Goal: Register for event/course

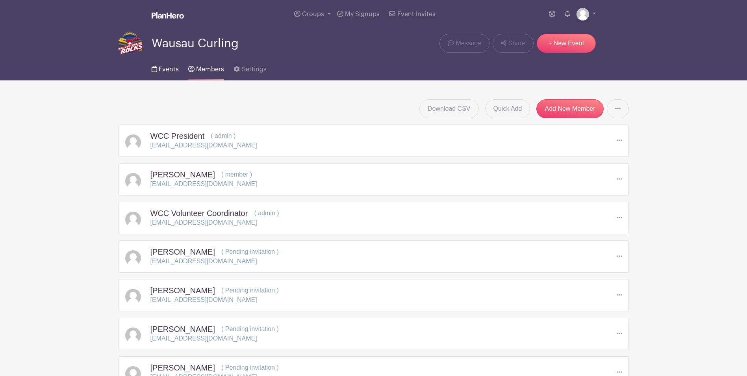
click at [165, 68] on span "Events" at bounding box center [169, 69] width 20 height 6
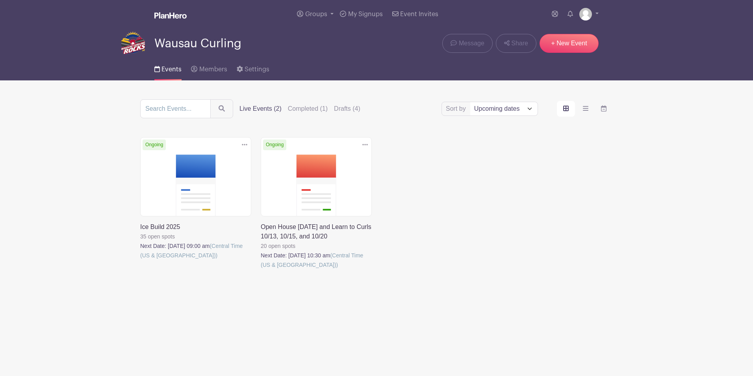
click at [140, 260] on link at bounding box center [140, 260] width 0 height 0
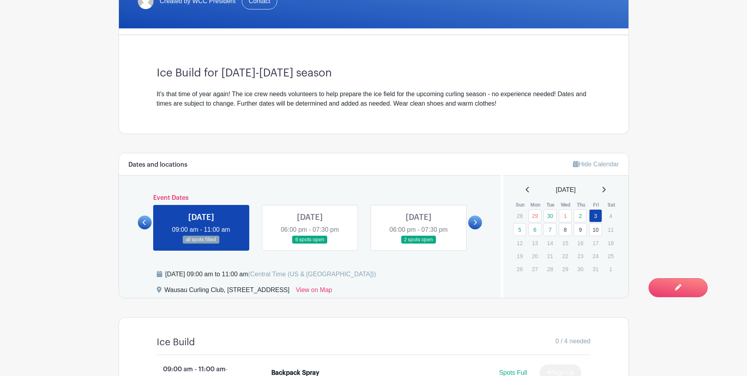
scroll to position [230, 0]
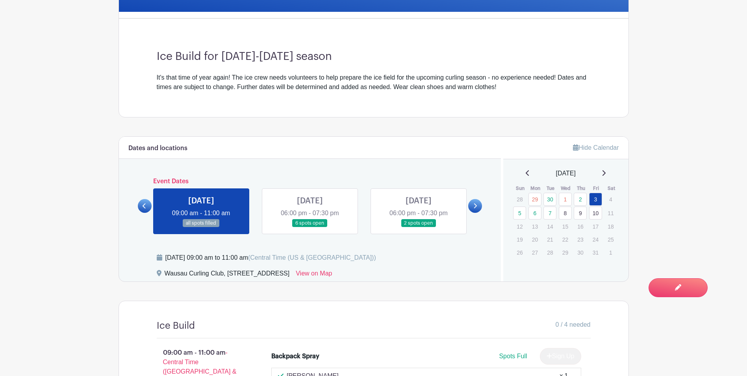
click at [475, 208] on icon at bounding box center [475, 205] width 3 height 5
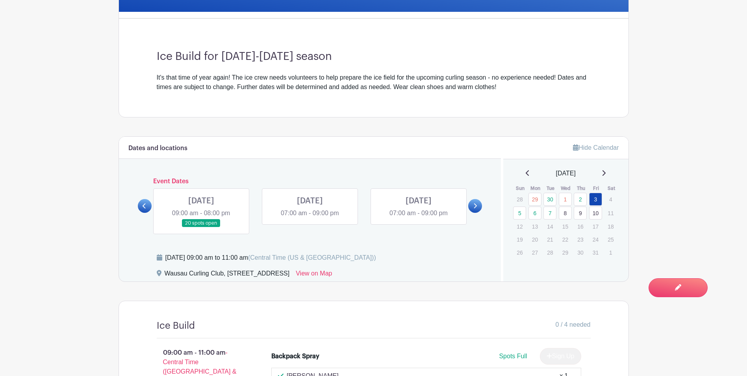
click at [201, 227] on link at bounding box center [201, 227] width 0 height 0
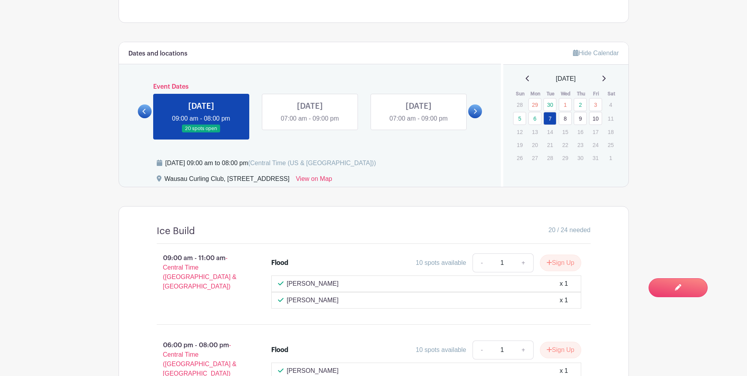
scroll to position [328, 0]
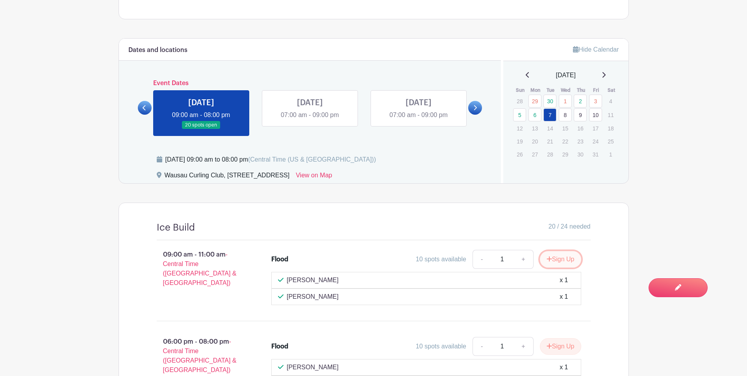
click at [557, 261] on button "Sign Up" at bounding box center [560, 259] width 41 height 17
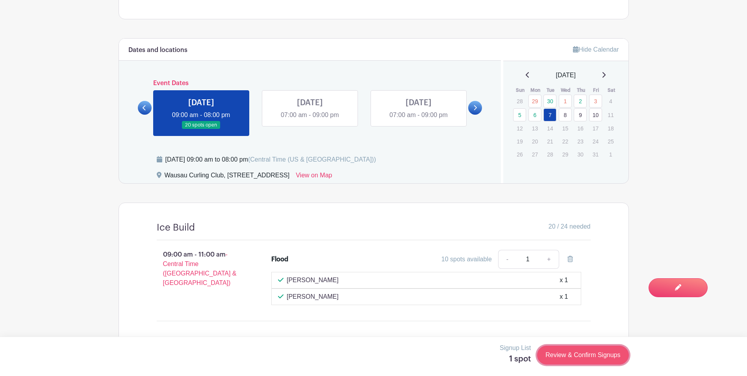
click at [581, 355] on link "Review & Confirm Signups" at bounding box center [582, 354] width 91 height 19
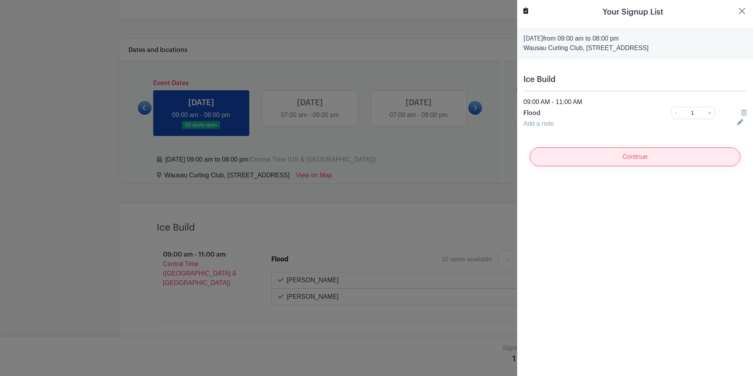
click at [637, 161] on input "Continue" at bounding box center [635, 156] width 211 height 19
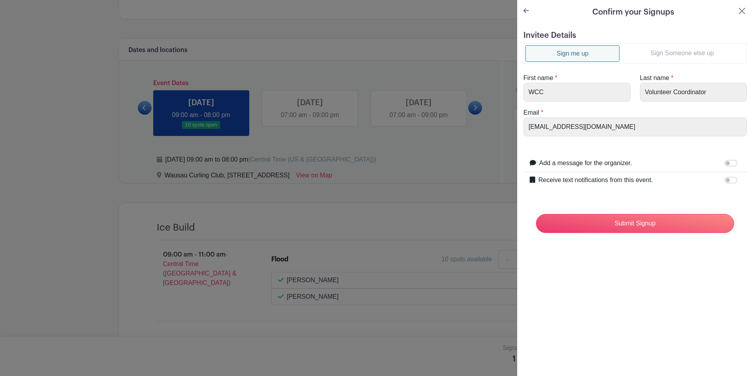
click at [682, 51] on link "Sign Someone else up" at bounding box center [681, 53] width 125 height 16
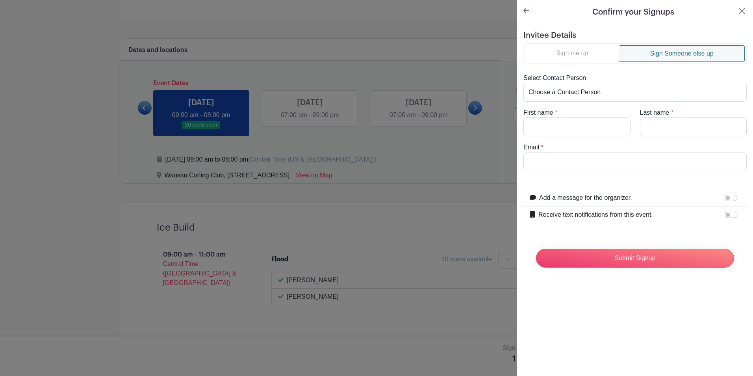
click at [682, 51] on link "Sign Someone else up" at bounding box center [682, 53] width 126 height 17
click at [601, 89] on select "Choose a Contact Person [PERSON_NAME] ([EMAIL_ADDRESS][DOMAIN_NAME]) [PERSON_NA…" at bounding box center [634, 92] width 223 height 19
select select "[EMAIL_ADDRESS][DOMAIN_NAME]"
click at [523, 83] on select "Choose a Contact Person [PERSON_NAME] ([EMAIL_ADDRESS][DOMAIN_NAME]) [PERSON_NA…" at bounding box center [634, 92] width 223 height 19
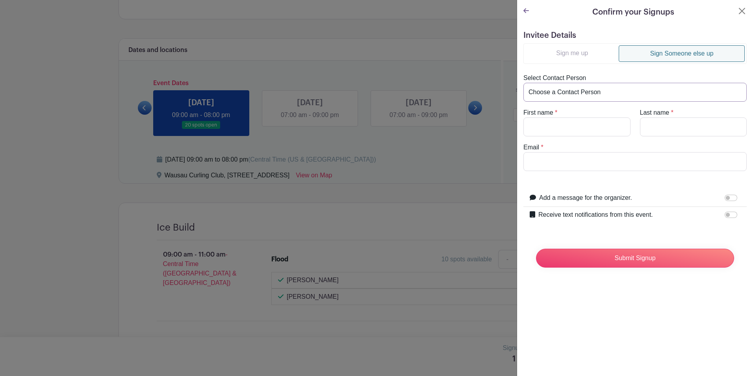
type input "[PERSON_NAME]"
type input "Fries"
type input "[EMAIL_ADDRESS][DOMAIN_NAME]"
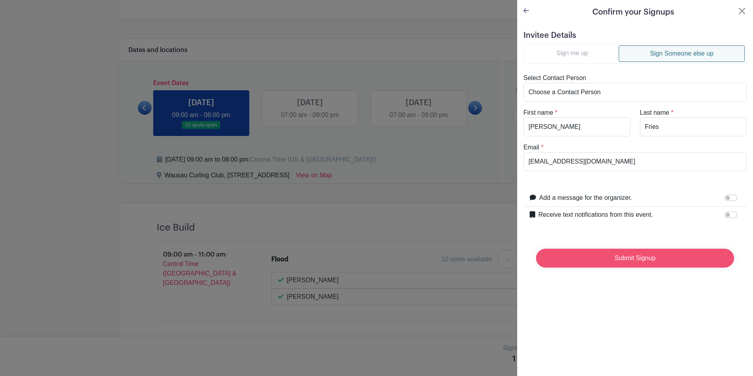
click at [632, 257] on input "Submit Signup" at bounding box center [635, 257] width 198 height 19
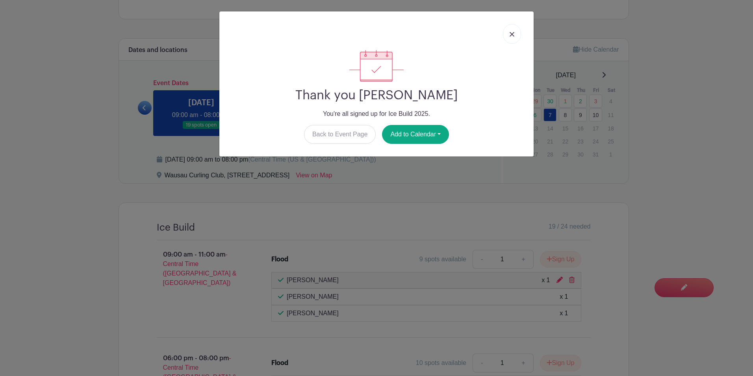
click at [510, 33] on img at bounding box center [512, 34] width 5 height 5
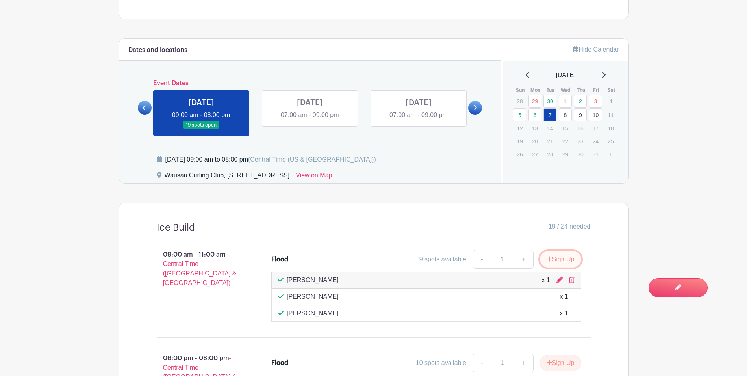
click at [559, 262] on button "Sign Up" at bounding box center [560, 259] width 41 height 17
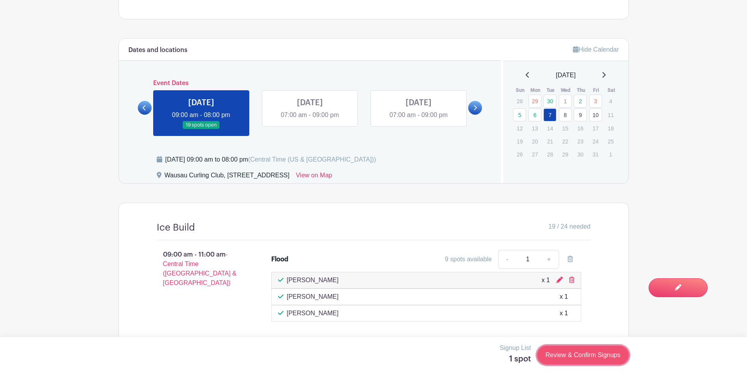
click at [565, 360] on link "Review & Confirm Signups" at bounding box center [582, 354] width 91 height 19
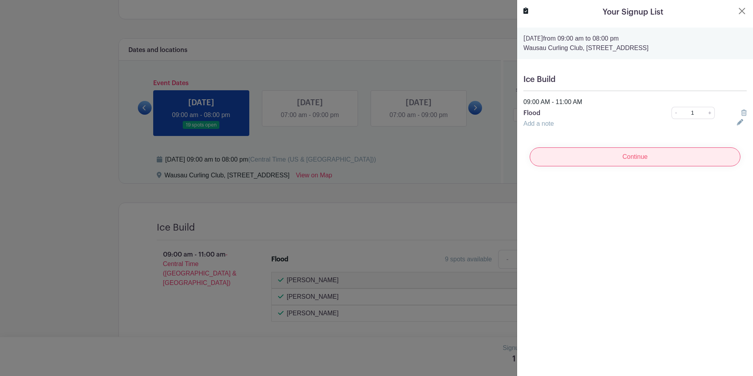
click at [631, 155] on input "Continue" at bounding box center [635, 156] width 211 height 19
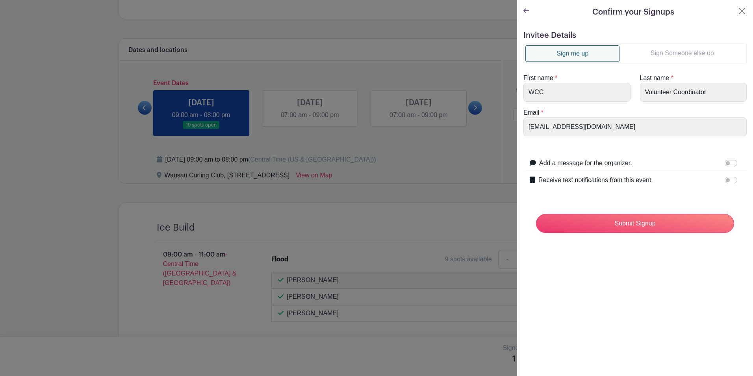
click at [693, 50] on link "Sign Someone else up" at bounding box center [681, 53] width 125 height 16
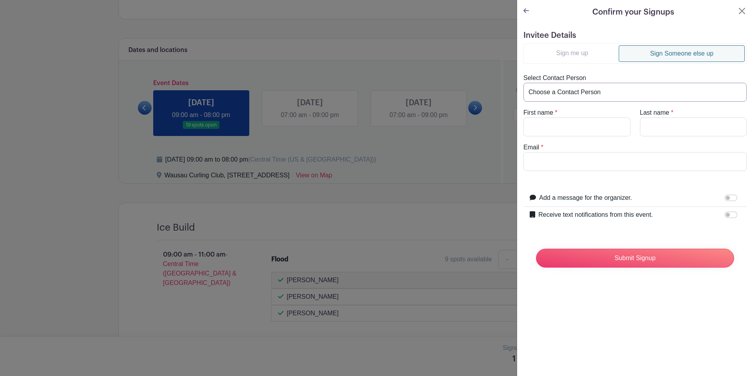
click at [653, 91] on select "Choose a Contact Person [PERSON_NAME] ([EMAIL_ADDRESS][DOMAIN_NAME]) [PERSON_NA…" at bounding box center [634, 92] width 223 height 19
click at [737, 11] on button "Close" at bounding box center [741, 10] width 9 height 9
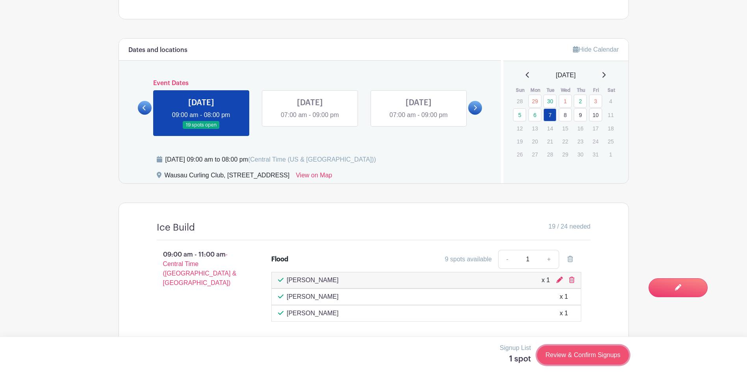
click at [600, 354] on link "Review & Confirm Signups" at bounding box center [582, 354] width 91 height 19
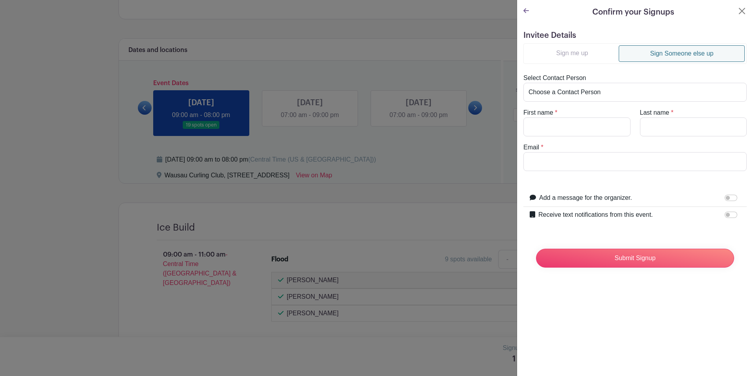
click at [526, 11] on icon at bounding box center [526, 10] width 6 height 5
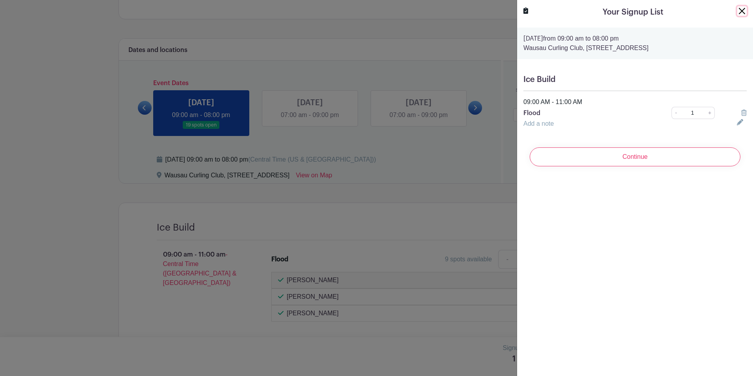
click at [737, 10] on button "Close" at bounding box center [741, 10] width 9 height 9
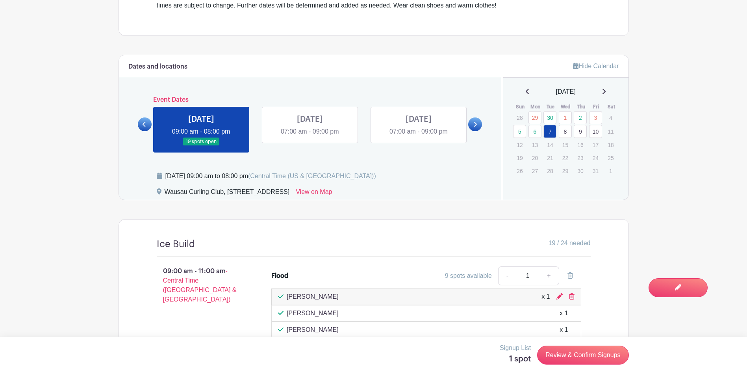
scroll to position [310, 0]
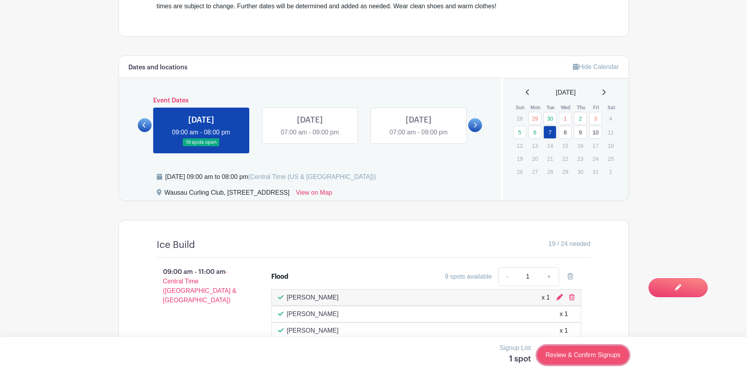
click at [582, 355] on link "Review & Confirm Signups" at bounding box center [582, 354] width 91 height 19
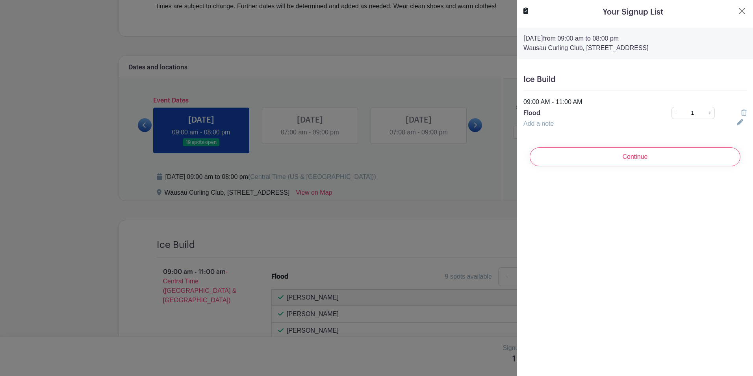
click at [741, 112] on icon at bounding box center [744, 112] width 6 height 6
